Goal: Find specific page/section: Find specific page/section

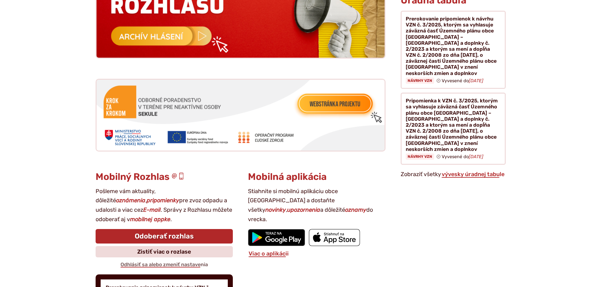
scroll to position [694, 0]
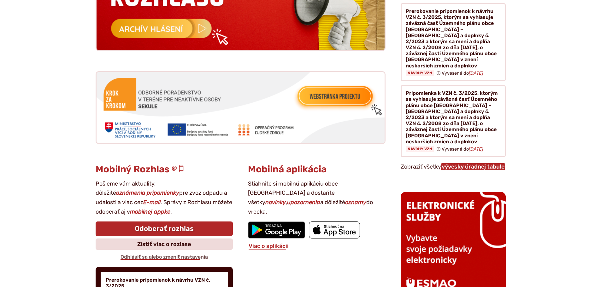
click at [463, 163] on link "vývesky úradnej tabule" at bounding box center [473, 166] width 64 height 7
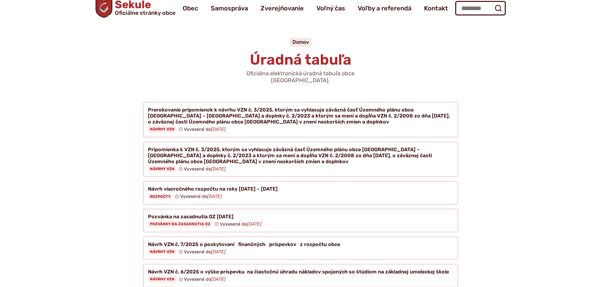
scroll to position [32, 0]
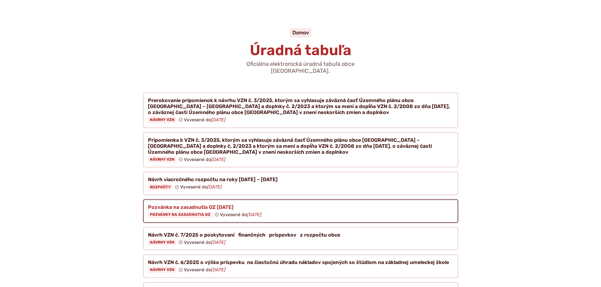
click at [186, 207] on figure at bounding box center [300, 211] width 315 height 24
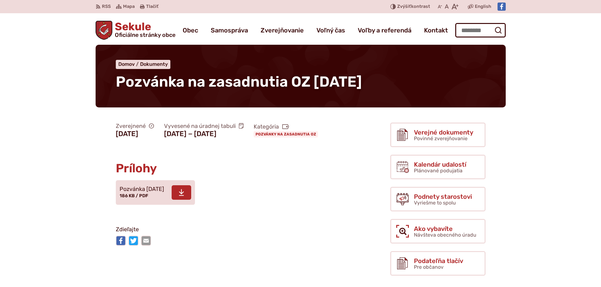
click at [185, 200] on span at bounding box center [182, 192] width 20 height 15
